Goal: Transaction & Acquisition: Purchase product/service

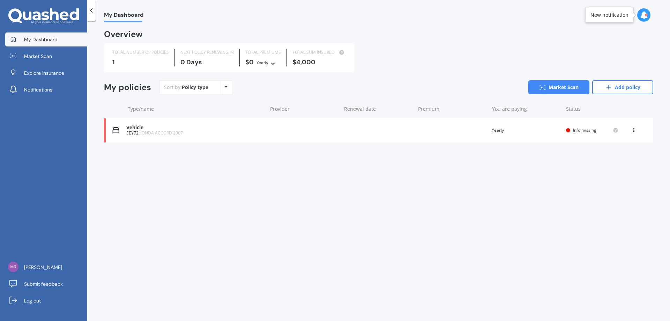
click at [626, 96] on div "My policies Sort by: Policy type Policy type Alphabetical Date added Renewing n…" at bounding box center [379, 90] width 550 height 20
click at [623, 86] on link "Add policy" at bounding box center [623, 87] width 61 height 14
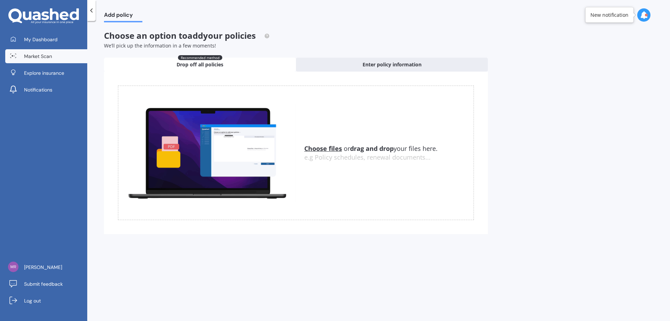
click at [37, 50] on link "Market Scan" at bounding box center [46, 56] width 82 height 14
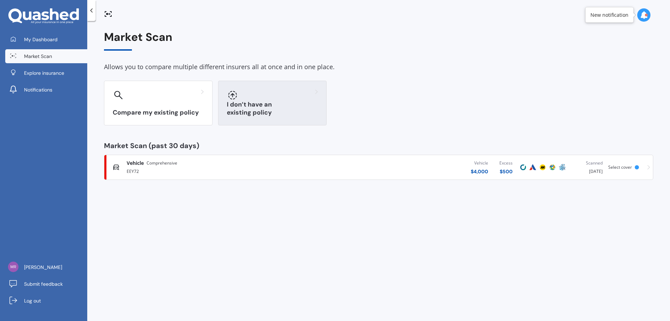
click at [238, 106] on div "I don’t have an existing policy" at bounding box center [272, 103] width 109 height 45
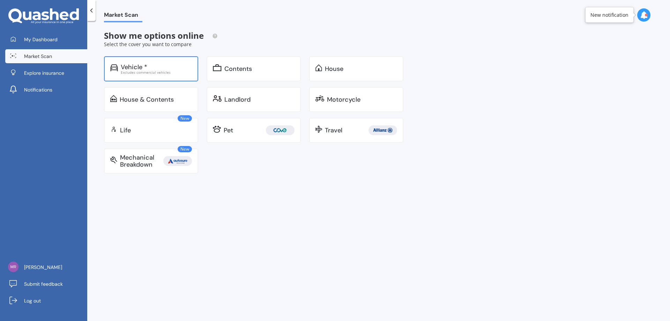
click at [133, 62] on div "Vehicle * Excludes commercial vehicles" at bounding box center [151, 68] width 94 height 25
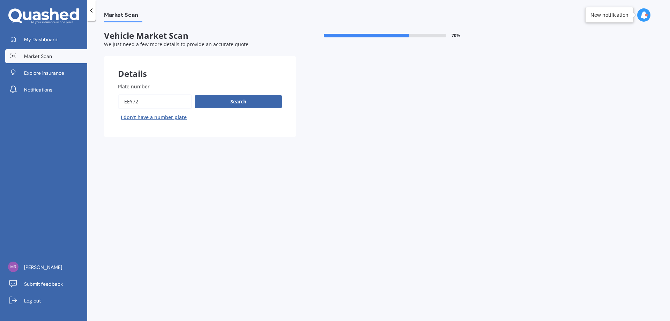
drag, startPoint x: 158, startPoint y: 103, endPoint x: 87, endPoint y: 103, distance: 71.6
click at [87, 103] on div "My Dashboard Market Scan Explore insurance Notifications [PERSON_NAME] Submit f…" at bounding box center [335, 160] width 670 height 321
type input "NEM393"
click at [237, 108] on div "Search I don’t have a number plate" at bounding box center [200, 108] width 164 height 29
click at [239, 104] on button "Search" at bounding box center [238, 101] width 87 height 13
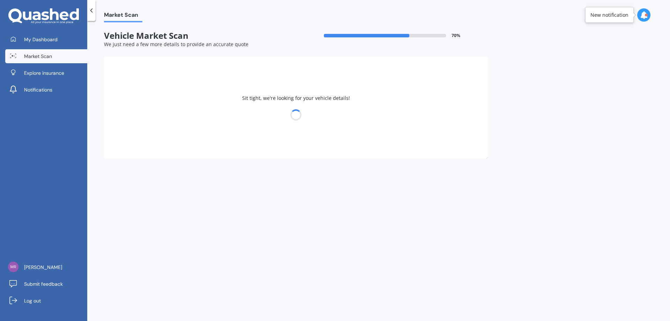
select select "SUBARU"
select select "LEGACY"
select select "08"
select select "06"
select select "1982"
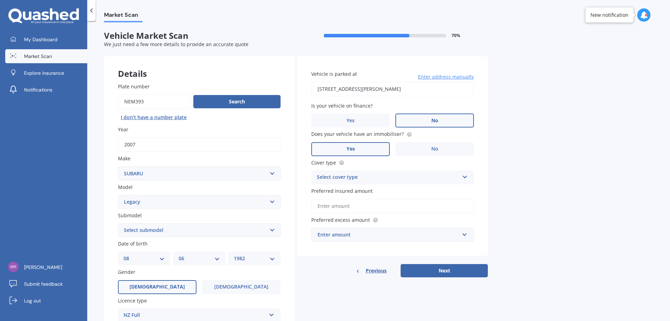
click at [381, 170] on div "Select cover type Comprehensive Third Party, Fire & Theft Third Party" at bounding box center [392, 177] width 163 height 14
click at [358, 192] on div "Comprehensive" at bounding box center [393, 191] width 162 height 13
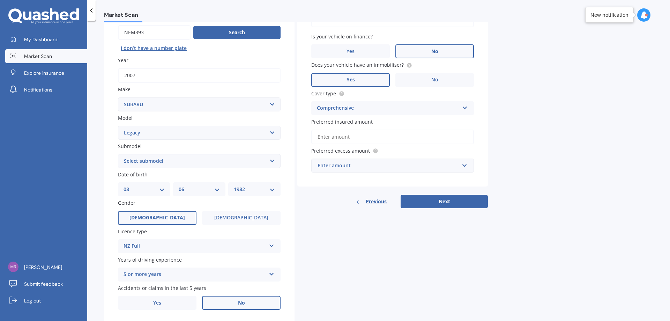
scroll to position [70, 0]
click at [148, 188] on select "DD 01 02 03 04 05 06 07 08 09 10 11 12 13 14 15 16 17 18 19 20 21 22 23 24 25 2…" at bounding box center [144, 189] width 41 height 8
select select "16"
click at [124, 185] on select "DD 01 02 03 04 05 06 07 08 09 10 11 12 13 14 15 16 17 18 19 20 21 22 23 24 25 2…" at bounding box center [144, 189] width 41 height 8
click at [192, 189] on select "MM 01 02 03 04 05 06 07 08 09 10 11 12" at bounding box center [199, 189] width 41 height 8
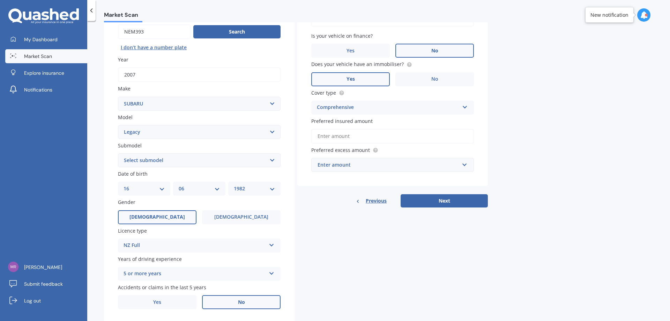
select select "04"
click at [179, 185] on select "MM 01 02 03 04 05 06 07 08 09 10 11 12" at bounding box center [199, 189] width 41 height 8
click at [239, 219] on span "[DEMOGRAPHIC_DATA]" at bounding box center [242, 217] width 56 height 6
click at [0, 0] on input "[DEMOGRAPHIC_DATA]" at bounding box center [0, 0] width 0 height 0
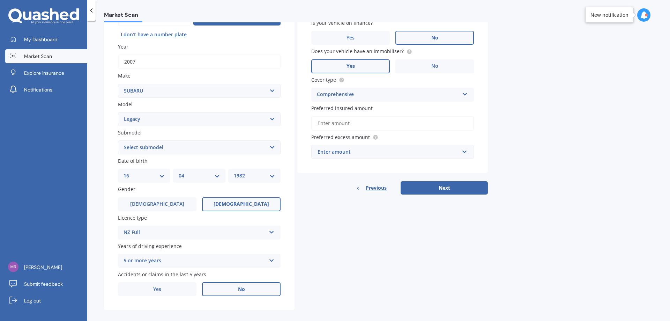
scroll to position [90, 0]
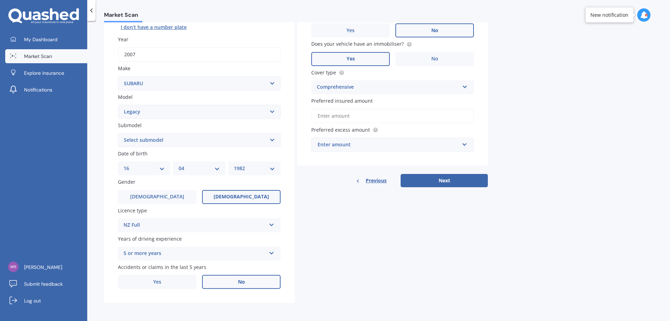
click at [240, 225] on div "NZ Full" at bounding box center [195, 225] width 142 height 8
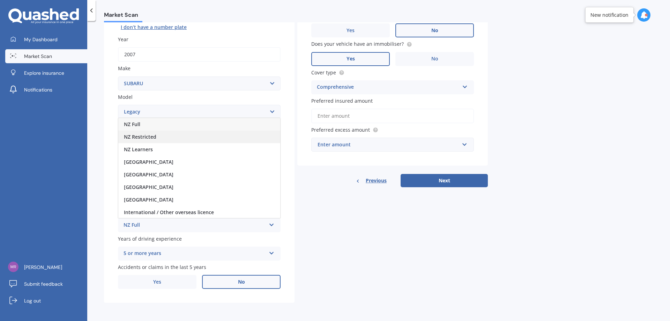
click at [149, 140] on span "NZ Restricted" at bounding box center [140, 136] width 32 height 7
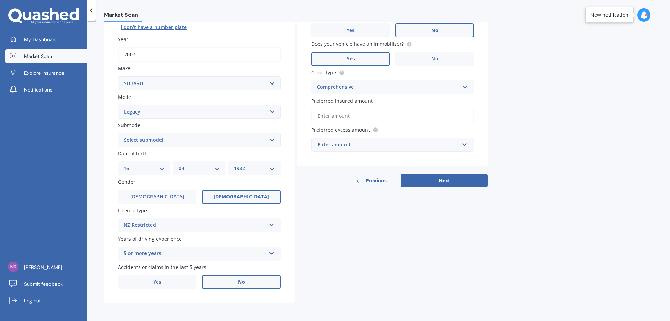
click at [321, 265] on div "Details Plate number Search I don’t have a number plate Year [DATE] Make Select…" at bounding box center [296, 134] width 384 height 337
click at [442, 182] on button "Next" at bounding box center [444, 180] width 87 height 13
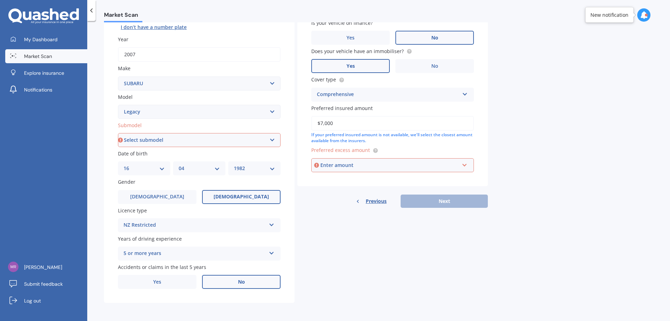
type input "$7,000"
click at [355, 169] on input "text" at bounding box center [390, 165] width 156 height 13
type input "500"
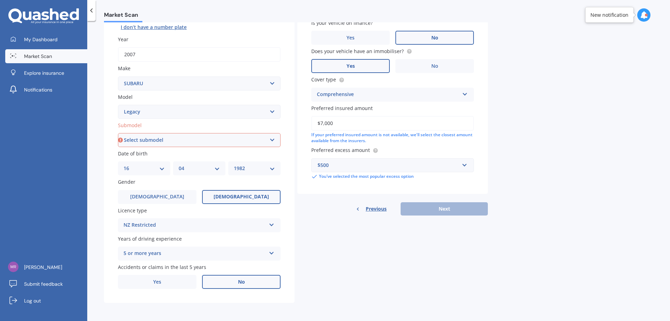
click at [397, 236] on div "Details Plate number Search I don’t have a number plate Year [DATE] Make Select…" at bounding box center [296, 134] width 384 height 337
click at [442, 207] on div "Previous Next" at bounding box center [392, 208] width 191 height 13
click at [436, 209] on div "Previous Next" at bounding box center [392, 208] width 191 height 13
click at [185, 138] on select "Select submodel (All other non turbo) (All other turbo) 2.0i 2.0R 2.5i 2.5i Lux…" at bounding box center [199, 140] width 163 height 14
select select "GT"
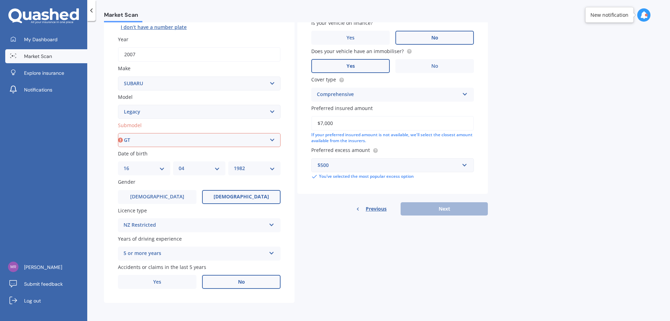
click at [118, 133] on select "Select submodel (All other non turbo) (All other turbo) 2.0i 2.0R 2.5i 2.5i Lux…" at bounding box center [199, 140] width 163 height 14
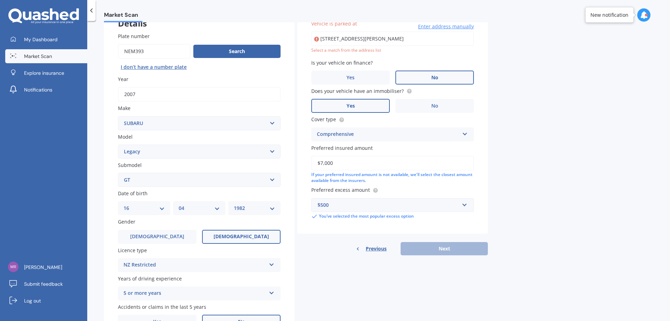
scroll to position [48, 0]
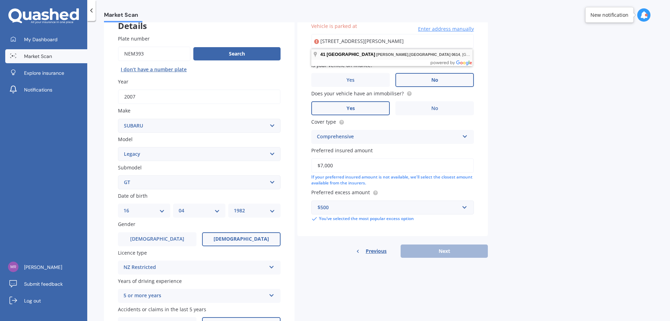
type input "[STREET_ADDRESS][PERSON_NAME]"
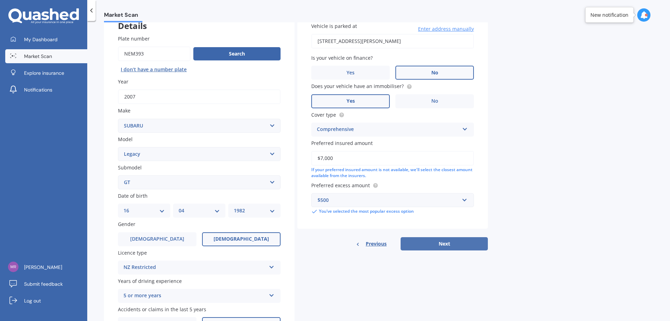
click at [449, 242] on button "Next" at bounding box center [444, 243] width 87 height 13
select select "16"
select select "04"
select select "1982"
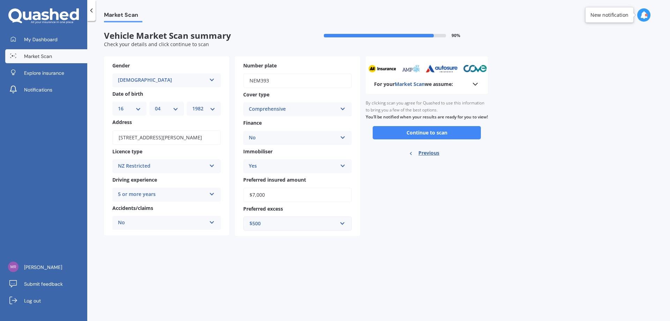
scroll to position [0, 0]
click at [427, 139] on button "Continue to scan" at bounding box center [427, 132] width 108 height 13
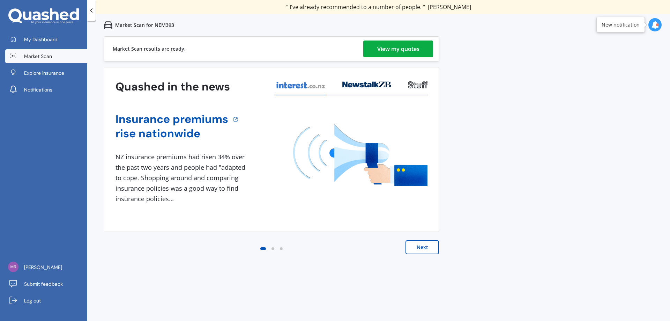
click at [399, 45] on div "View my quotes" at bounding box center [398, 49] width 42 height 17
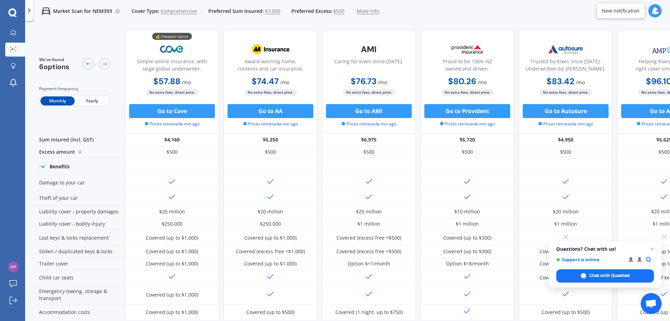
scroll to position [0, 45]
